Goal: Information Seeking & Learning: Learn about a topic

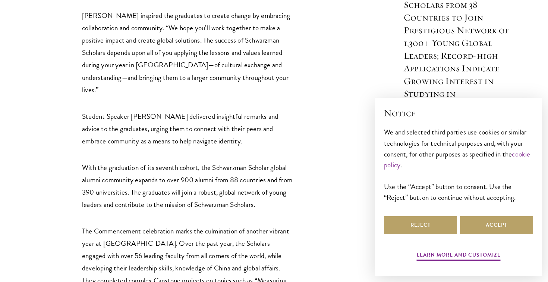
scroll to position [736, 0]
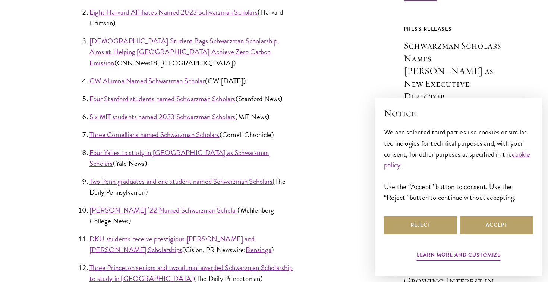
scroll to position [383, 0]
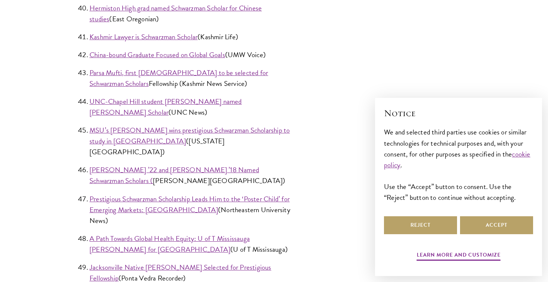
scroll to position [1466, 0]
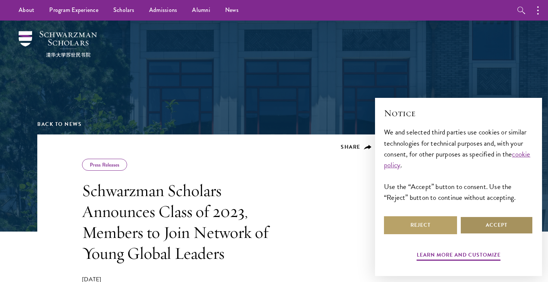
click at [487, 227] on button "Accept" at bounding box center [496, 225] width 73 height 18
